Goal: Task Accomplishment & Management: Use online tool/utility

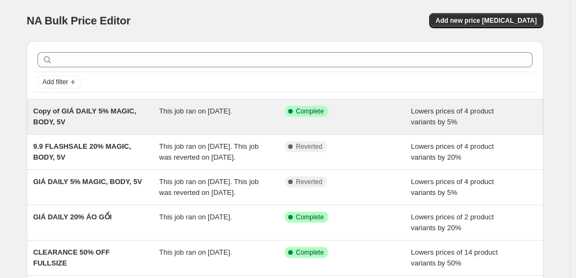
click at [207, 116] on div "This job ran on [DATE]." at bounding box center [222, 117] width 126 height 22
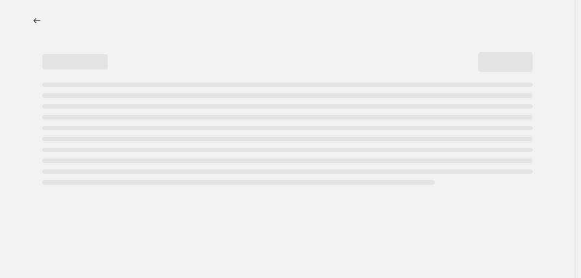
select select "percentage"
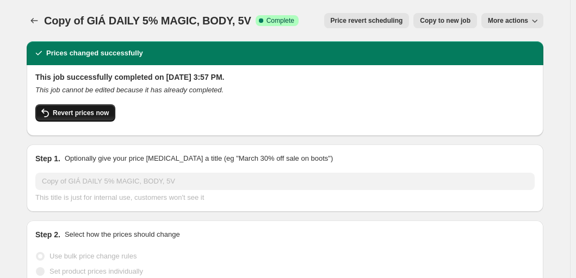
click at [89, 114] on span "Revert prices now" at bounding box center [81, 113] width 56 height 9
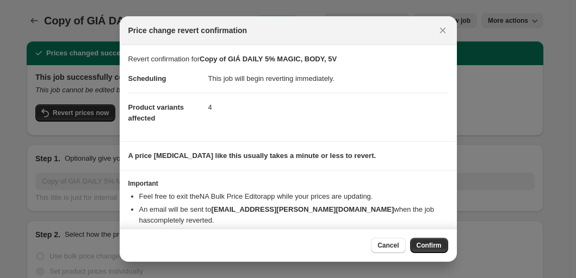
click at [441, 242] on button "Confirm" at bounding box center [429, 245] width 38 height 15
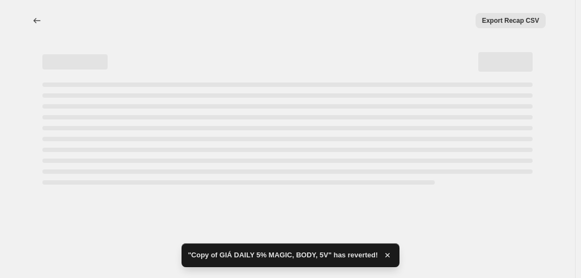
select select "percentage"
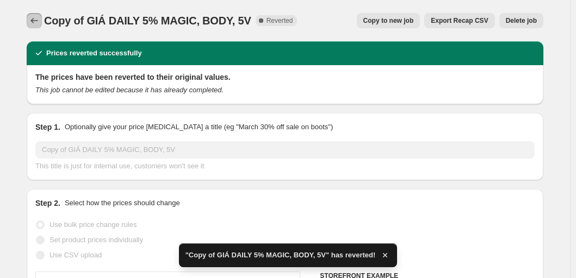
click at [33, 18] on icon "Price change jobs" at bounding box center [34, 20] width 11 height 11
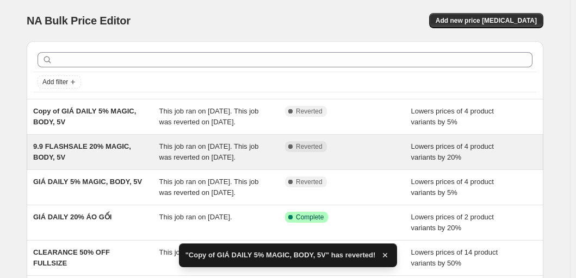
click at [221, 160] on span "This job ran on [DATE]. This job was reverted on [DATE]." at bounding box center [208, 151] width 99 height 19
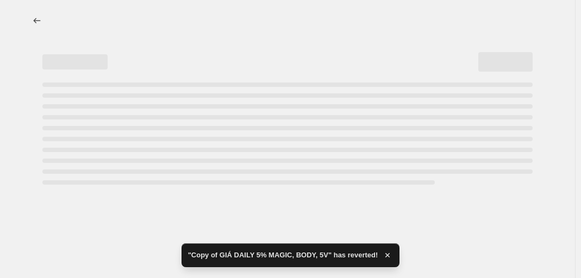
select select "percentage"
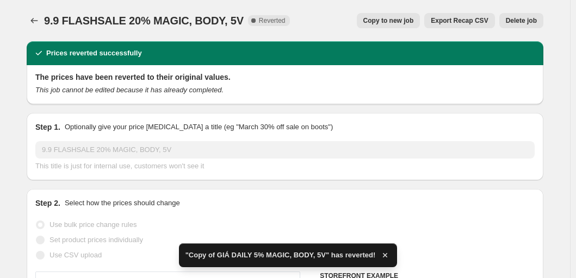
click at [386, 23] on span "Copy to new job" at bounding box center [388, 20] width 51 height 9
select select "percentage"
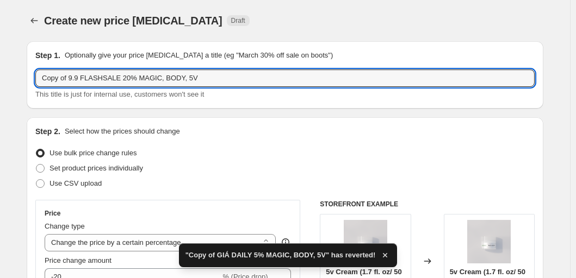
drag, startPoint x: 84, startPoint y: 78, endPoint x: 24, endPoint y: 77, distance: 59.3
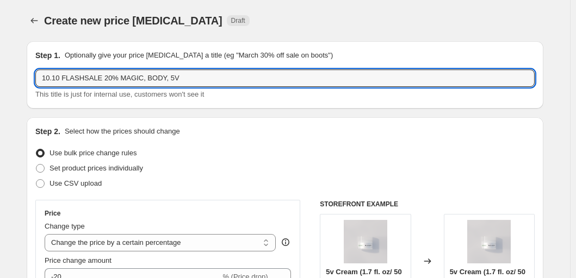
type input "10.10 FLASHSALE 20% MAGIC, BODY, 5V"
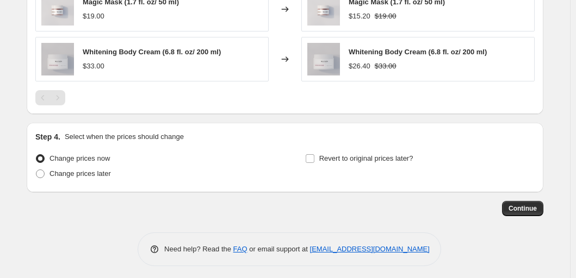
scroll to position [790, 0]
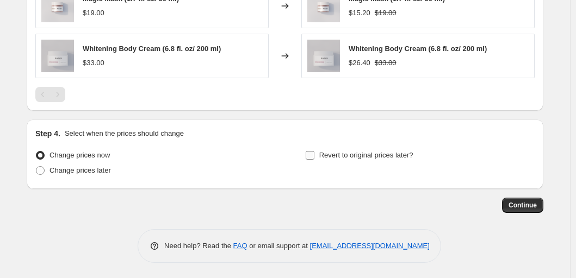
click at [314, 154] on input "Revert to original prices later?" at bounding box center [310, 155] width 9 height 9
checkbox input "true"
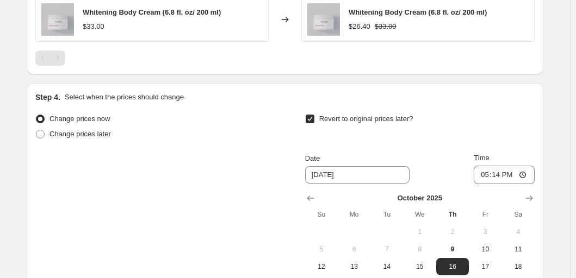
scroll to position [867, 0]
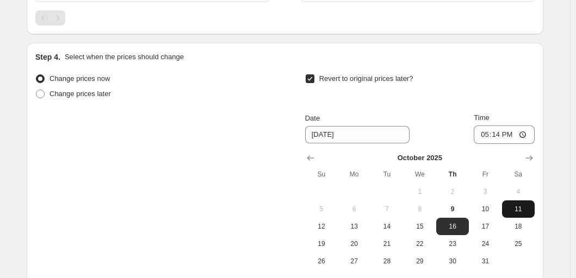
click at [527, 207] on span "11" at bounding box center [518, 209] width 24 height 9
type input "[DATE]"
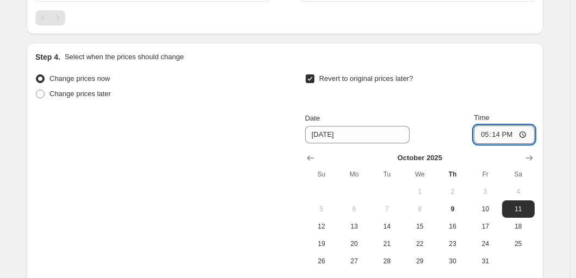
click at [524, 135] on input "17:14" at bounding box center [504, 135] width 61 height 18
type input "13:59"
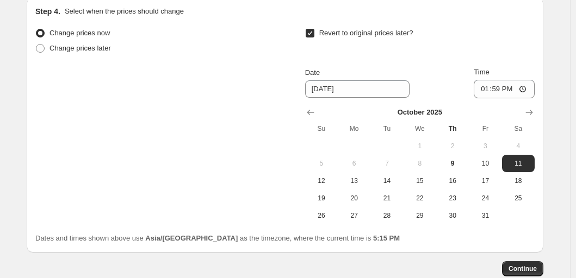
scroll to position [913, 0]
click at [519, 266] on span "Continue" at bounding box center [522, 269] width 28 height 9
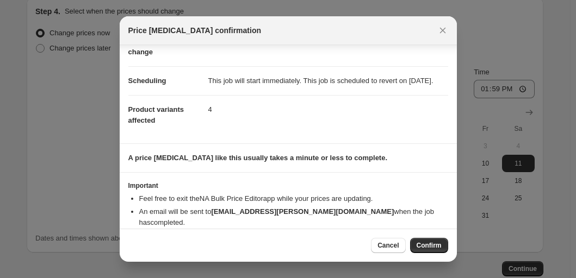
scroll to position [89, 0]
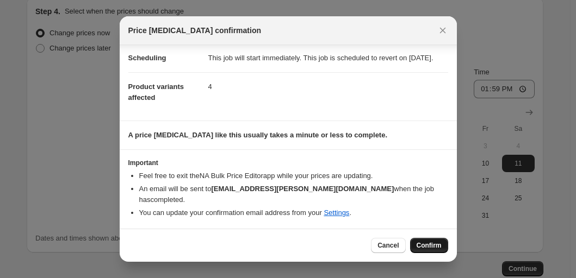
click at [427, 242] on span "Confirm" at bounding box center [428, 245] width 25 height 9
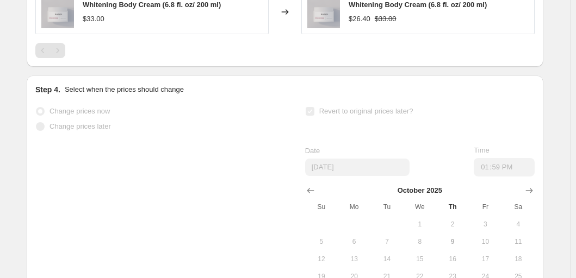
scroll to position [941, 0]
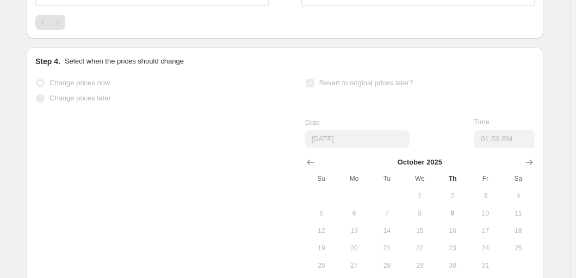
select select "percentage"
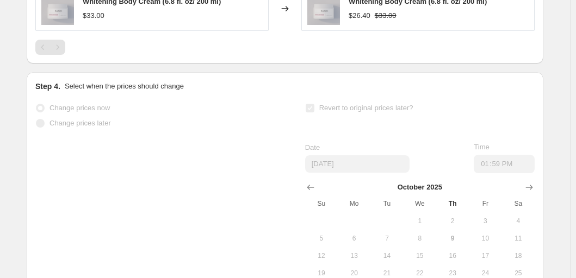
scroll to position [0, 0]
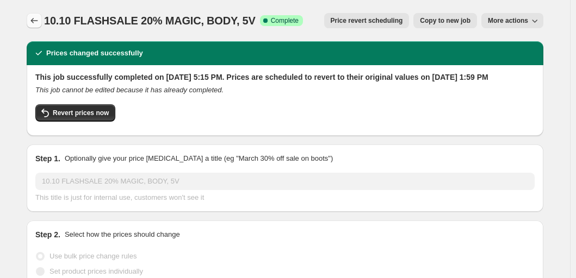
click at [34, 21] on icon "Price change jobs" at bounding box center [34, 20] width 7 height 5
